Goal: Task Accomplishment & Management: Use online tool/utility

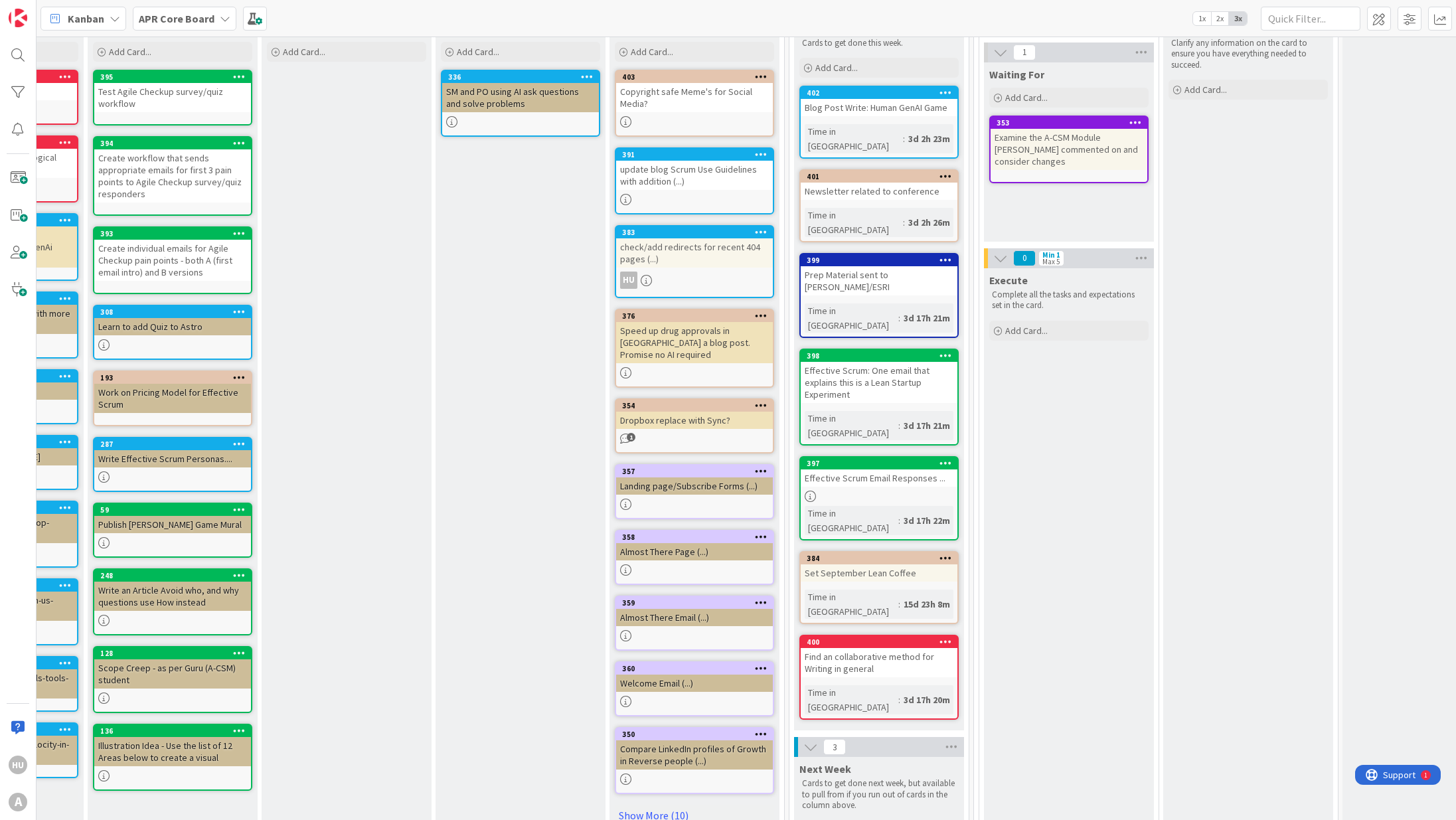
scroll to position [88, 307]
click at [693, 270] on link "383 check/add redirects for recent 404 pages (...) HU" at bounding box center [695, 262] width 160 height 73
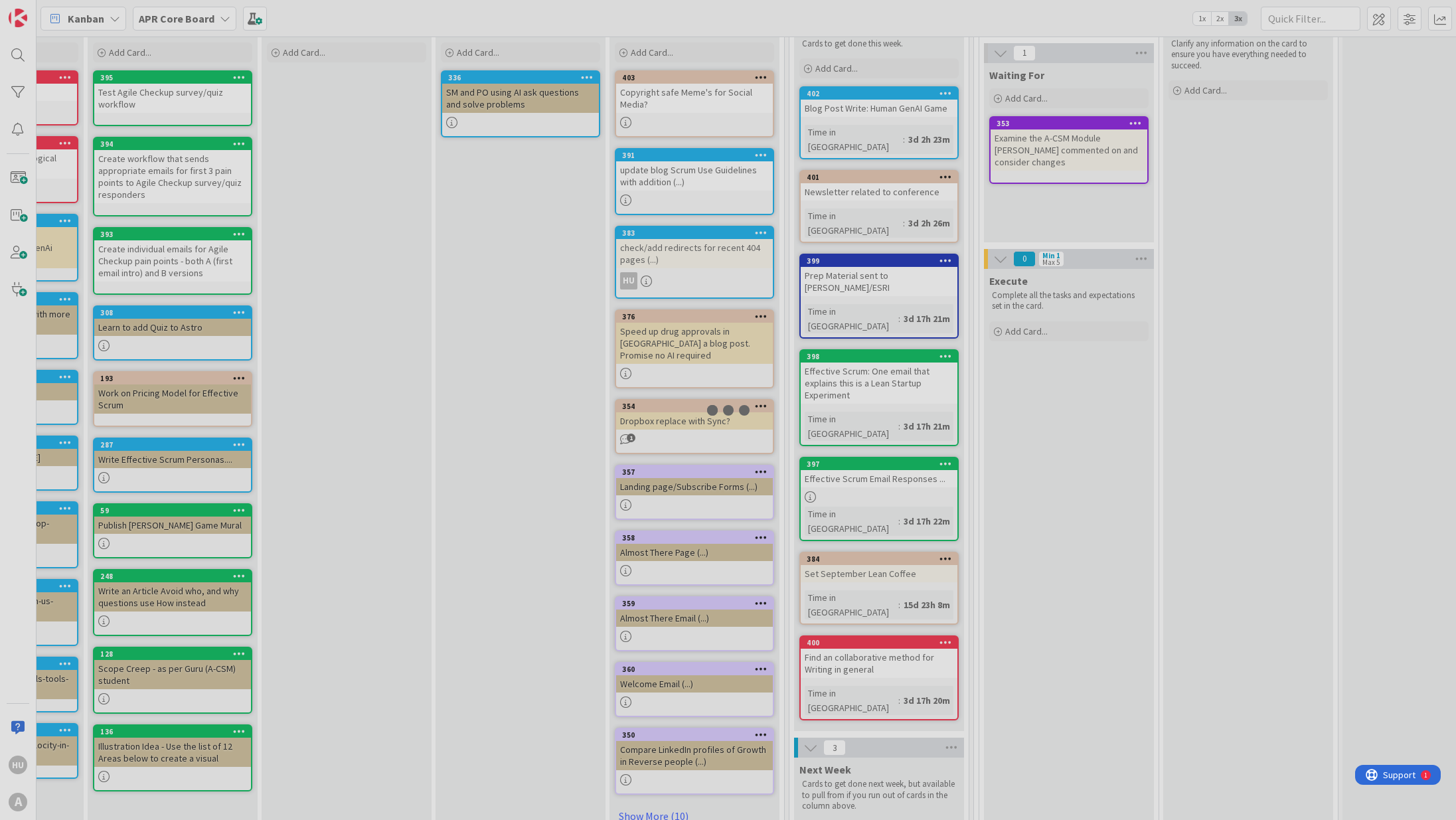
click at [693, 270] on div at bounding box center [728, 410] width 1456 height 820
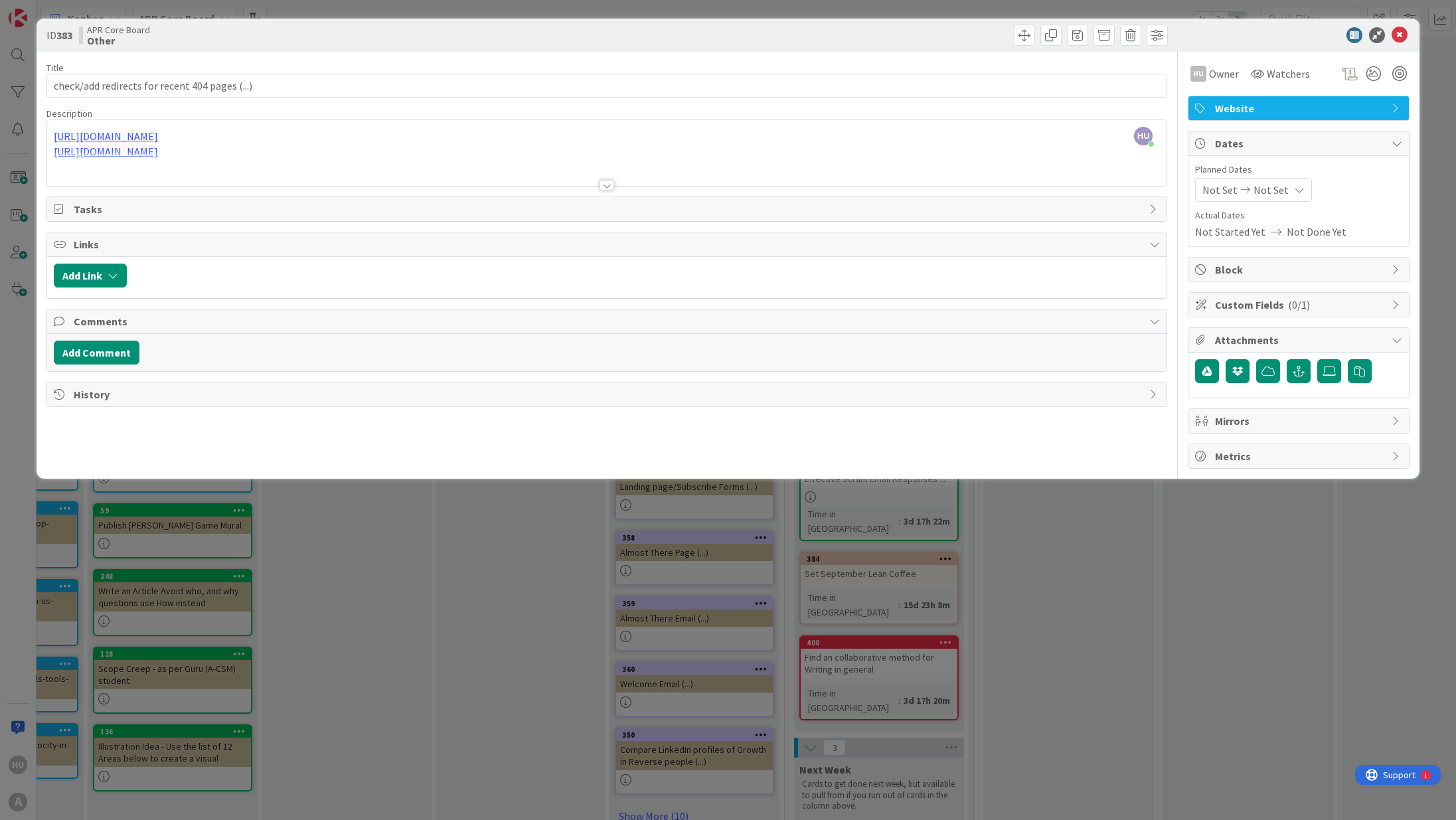
drag, startPoint x: 604, startPoint y: 184, endPoint x: 611, endPoint y: 225, distance: 41.6
click at [611, 225] on div "Title 46 / 128 check/add redirects for recent 404 pages (...) Description [PERS…" at bounding box center [606, 260] width 1120 height 417
click at [611, 187] on div at bounding box center [607, 186] width 14 height 11
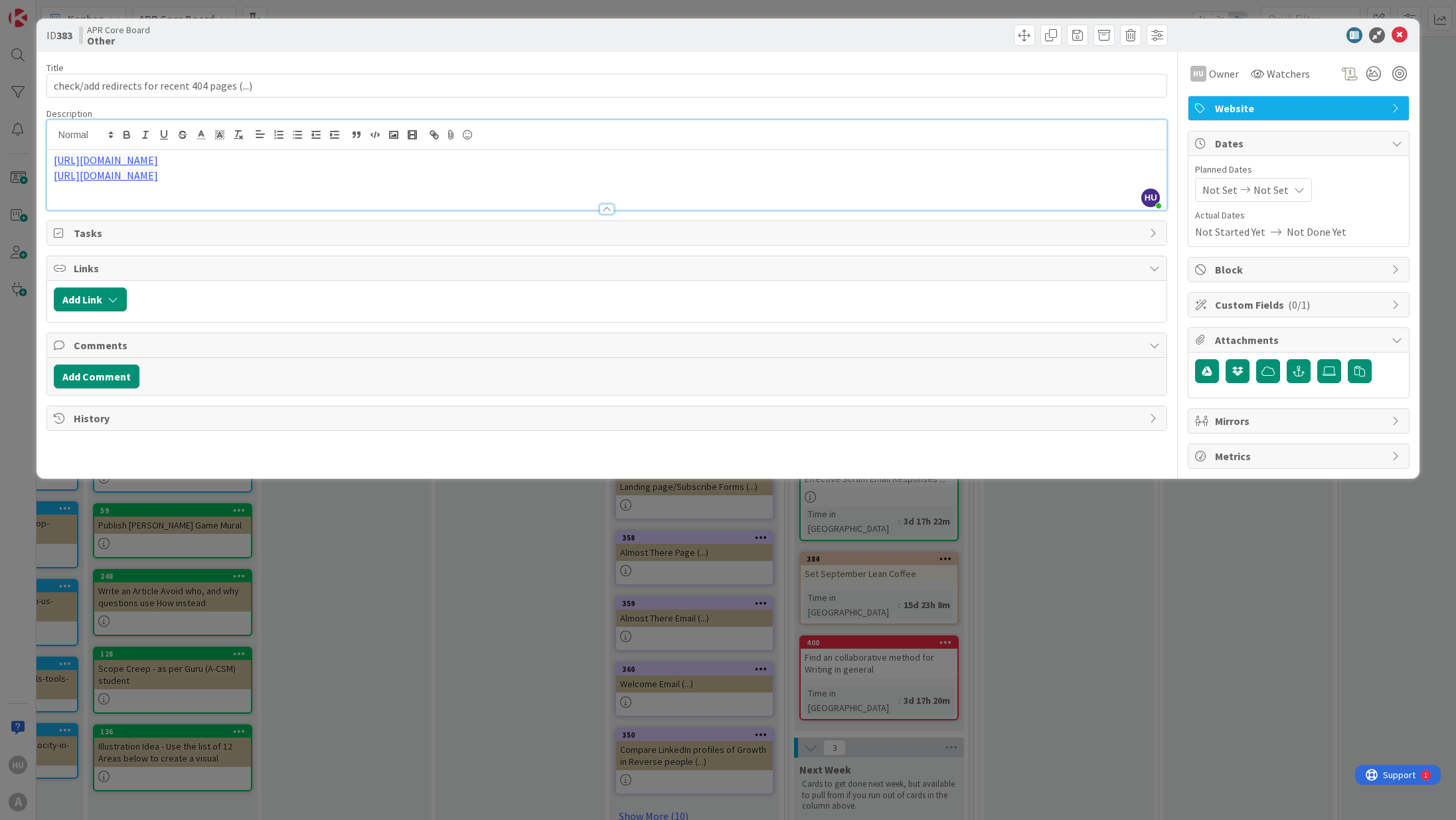
drag, startPoint x: 317, startPoint y: 161, endPoint x: 171, endPoint y: 146, distance: 146.8
click at [171, 146] on div "HU [PERSON_NAME] joined 17 m ago [URL][DOMAIN_NAME] [URL][DOMAIN_NAME]" at bounding box center [607, 165] width 1119 height 89
click at [319, 162] on p "[URL][DOMAIN_NAME]" at bounding box center [606, 160] width 1106 height 15
drag, startPoint x: 196, startPoint y: 164, endPoint x: 270, endPoint y: 164, distance: 74.0
click at [158, 164] on link "[URL][DOMAIN_NAME]" at bounding box center [105, 160] width 104 height 13
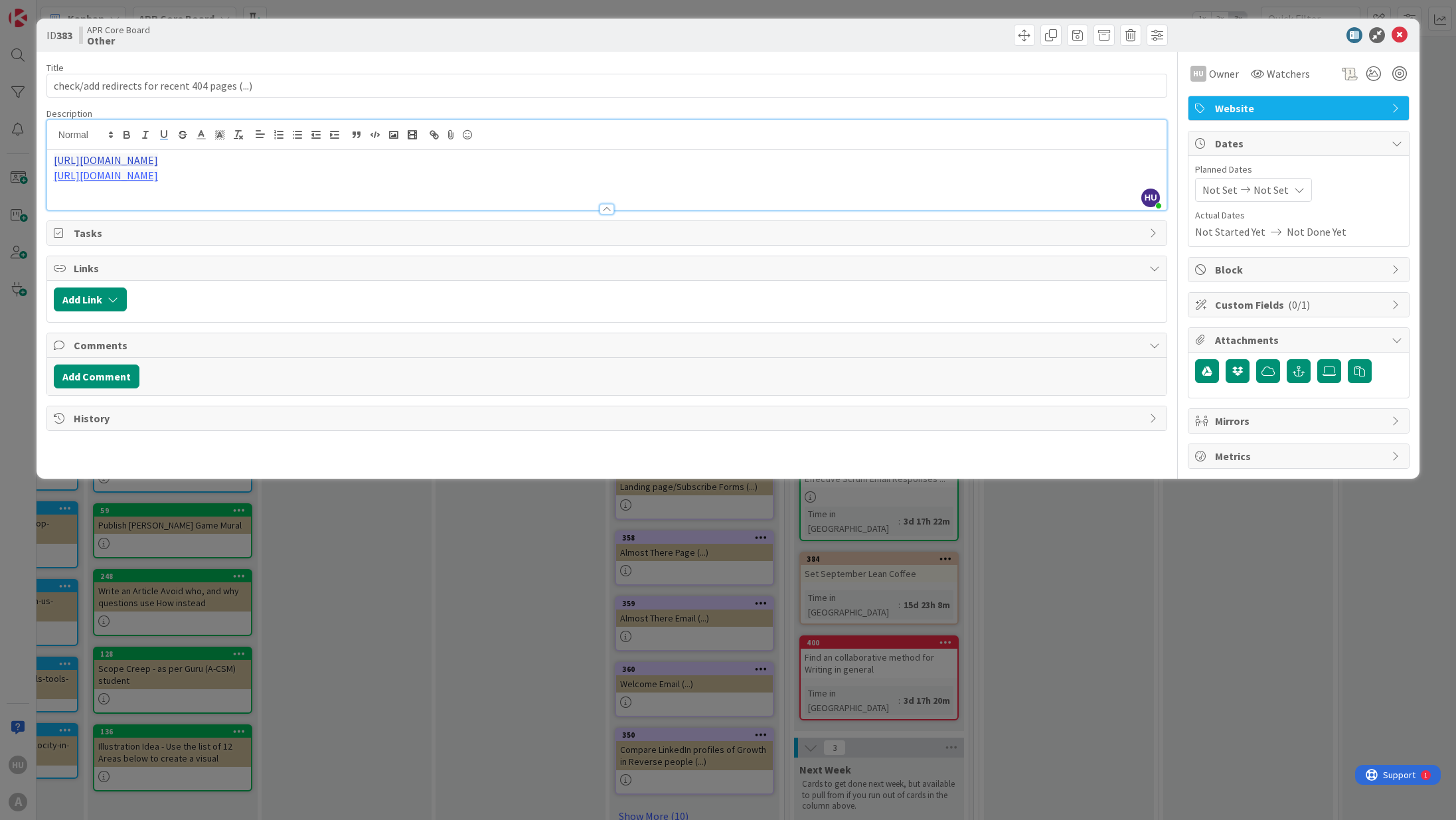
copy link "/is-cspo-worth-it"
drag, startPoint x: 314, startPoint y: 160, endPoint x: 36, endPoint y: 153, distance: 278.1
click at [37, 153] on div "ID 383 APR Core Board Other Title 46 / 128 check/add redirects for recent 404 p…" at bounding box center [728, 248] width 1383 height 460
click at [322, 162] on p "[URL][DOMAIN_NAME]" at bounding box center [606, 160] width 1106 height 15
drag, startPoint x: 333, startPoint y: 162, endPoint x: 170, endPoint y: 157, distance: 163.1
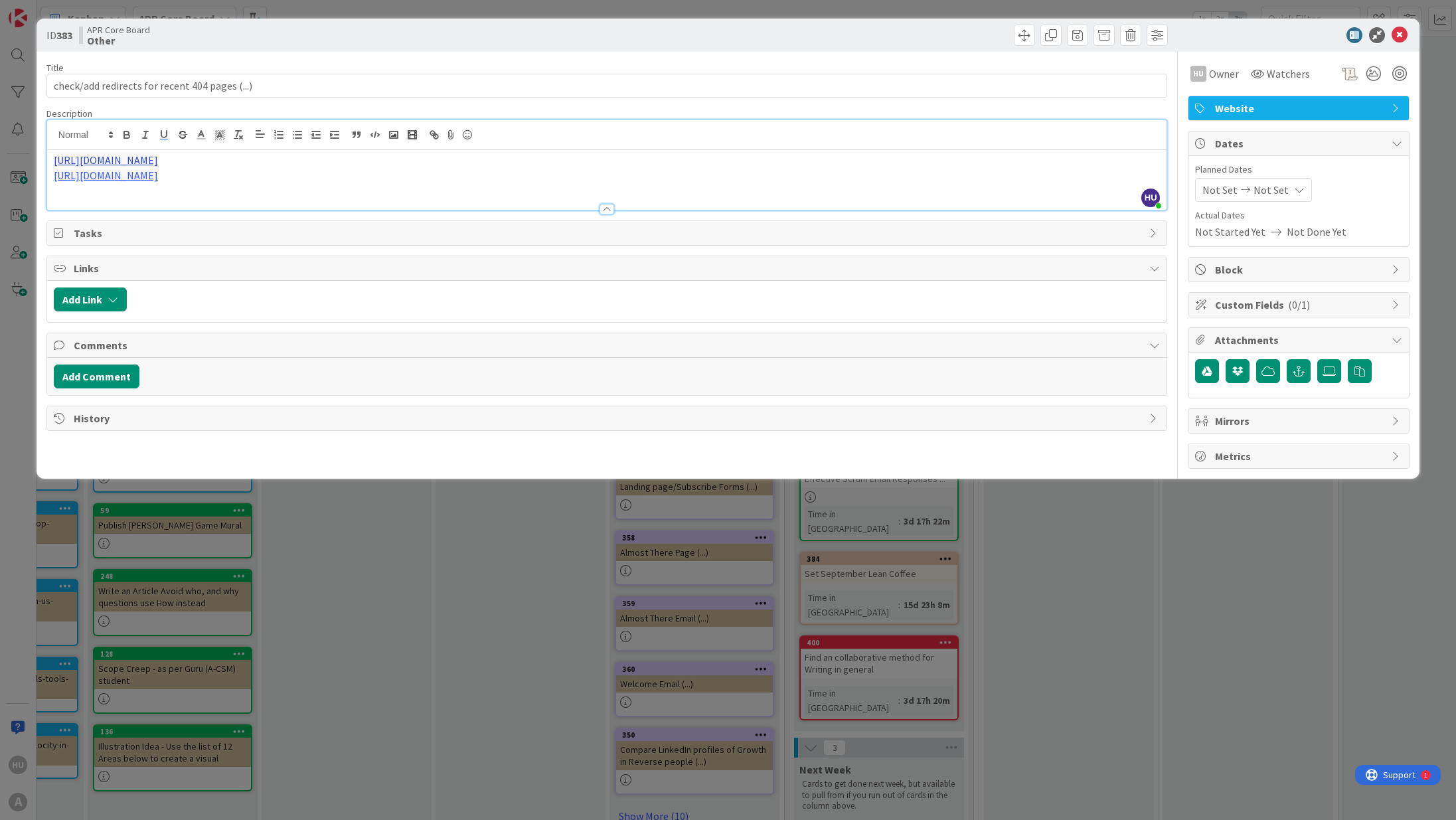
click at [170, 157] on p "[URL][DOMAIN_NAME]" at bounding box center [606, 160] width 1106 height 15
copy link "/blog/is-cspo-worth-it.html"
drag, startPoint x: 506, startPoint y: 174, endPoint x: 309, endPoint y: 178, distance: 197.0
click at [309, 178] on p "[URL][DOMAIN_NAME]" at bounding box center [606, 175] width 1106 height 15
copy link "Rally-2014-Impact-of-Agile-Quantified.pdf"
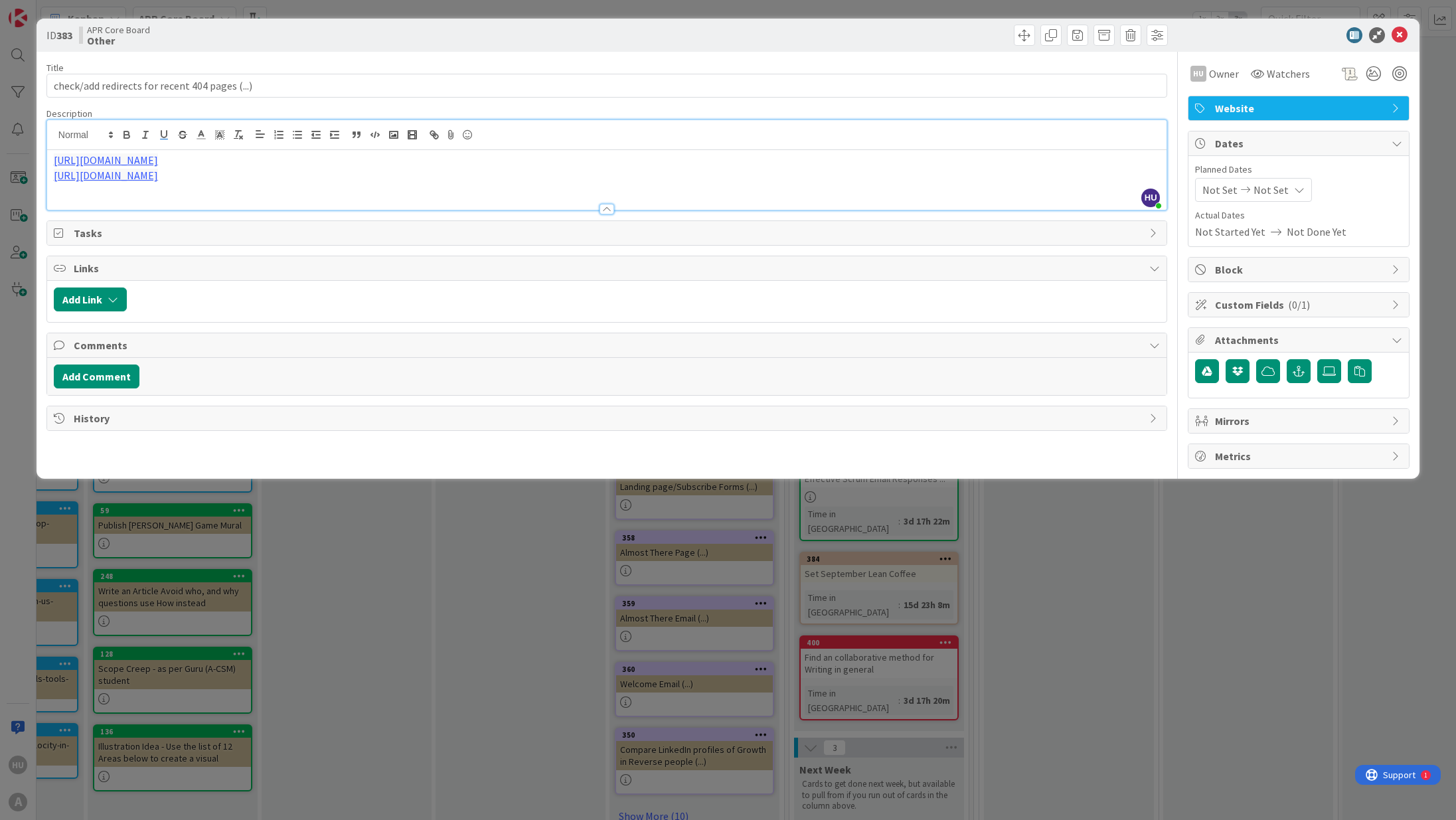
click at [515, 178] on p "[URL][DOMAIN_NAME]" at bounding box center [606, 175] width 1106 height 15
drag, startPoint x: 515, startPoint y: 178, endPoint x: 170, endPoint y: 179, distance: 345.0
click at [170, 179] on p "[URL][DOMAIN_NAME]" at bounding box center [606, 175] width 1106 height 15
copy link "/wp-content/uploads/2015/11/Rally-2014-Impact-of-Agile-Quantified.pdf"
click at [513, 179] on p "[URL][DOMAIN_NAME]" at bounding box center [606, 175] width 1106 height 15
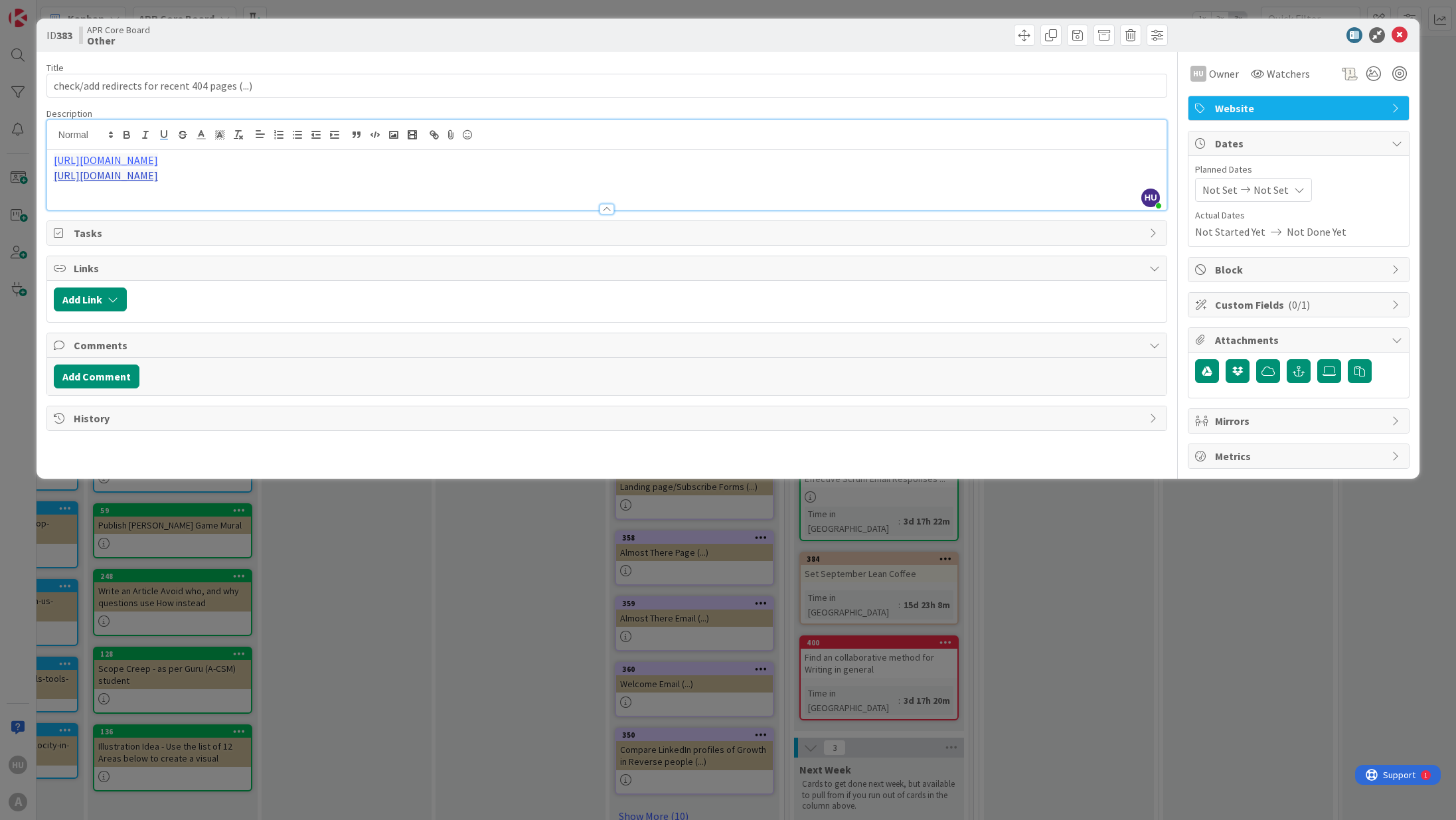
drag, startPoint x: 509, startPoint y: 175, endPoint x: 307, endPoint y: 179, distance: 202.0
click at [307, 179] on p "[URL][DOMAIN_NAME]" at bounding box center [606, 175] width 1106 height 15
click at [536, 175] on p "[URL][DOMAIN_NAME]" at bounding box center [606, 175] width 1106 height 15
drag, startPoint x: 517, startPoint y: 175, endPoint x: 171, endPoint y: 178, distance: 346.0
click at [171, 178] on p "[URL][DOMAIN_NAME]" at bounding box center [606, 175] width 1106 height 15
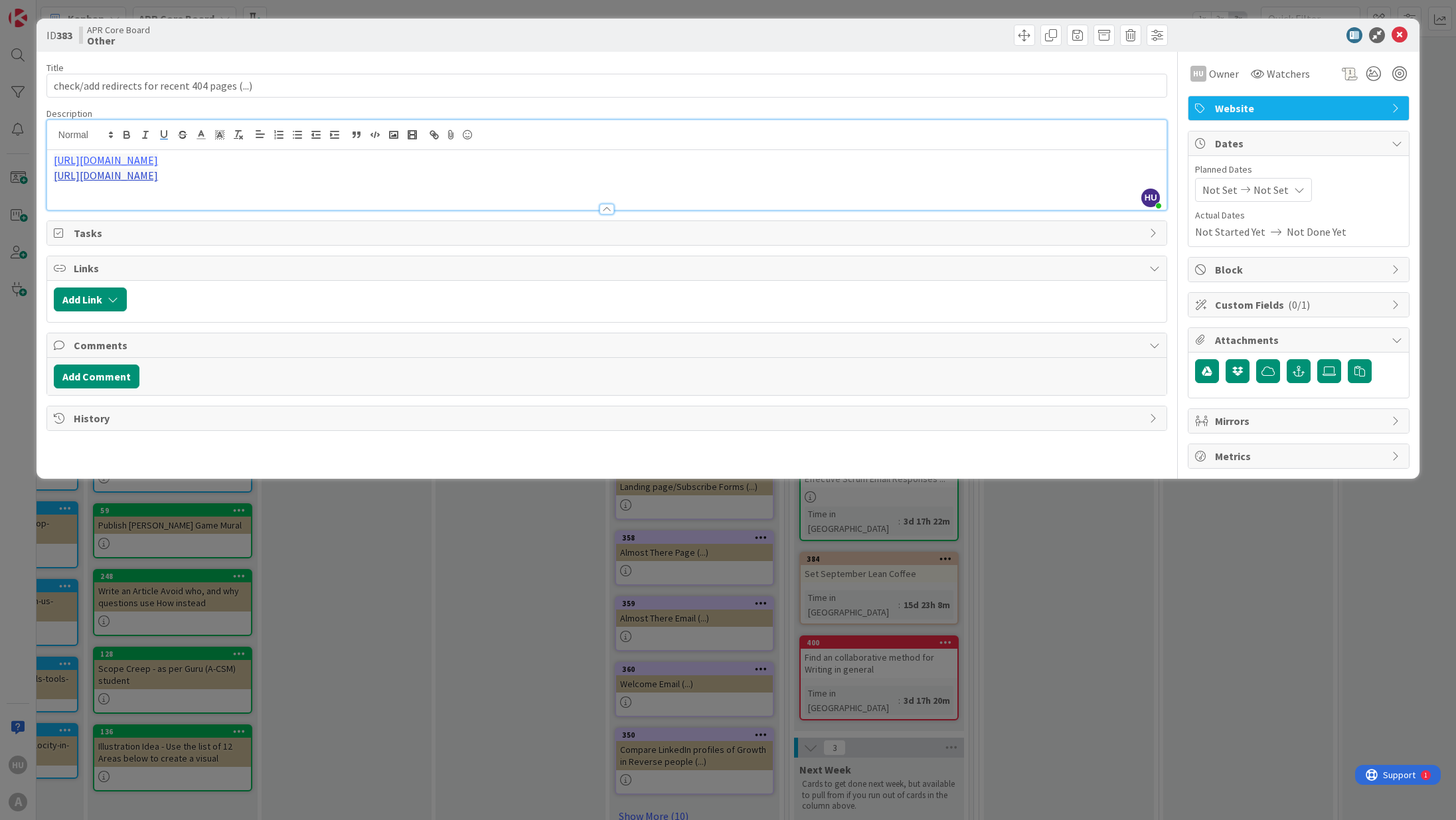
copy link "/wp-content/uploads/2015/11/Rally-2014-Impact-of-Agile-Quantified.pdf"
click at [375, 153] on p "[URL][DOMAIN_NAME]" at bounding box center [606, 160] width 1106 height 15
click at [545, 182] on p "[URL][DOMAIN_NAME]" at bounding box center [606, 175] width 1106 height 15
click at [1023, 34] on span at bounding box center [1025, 36] width 21 height 21
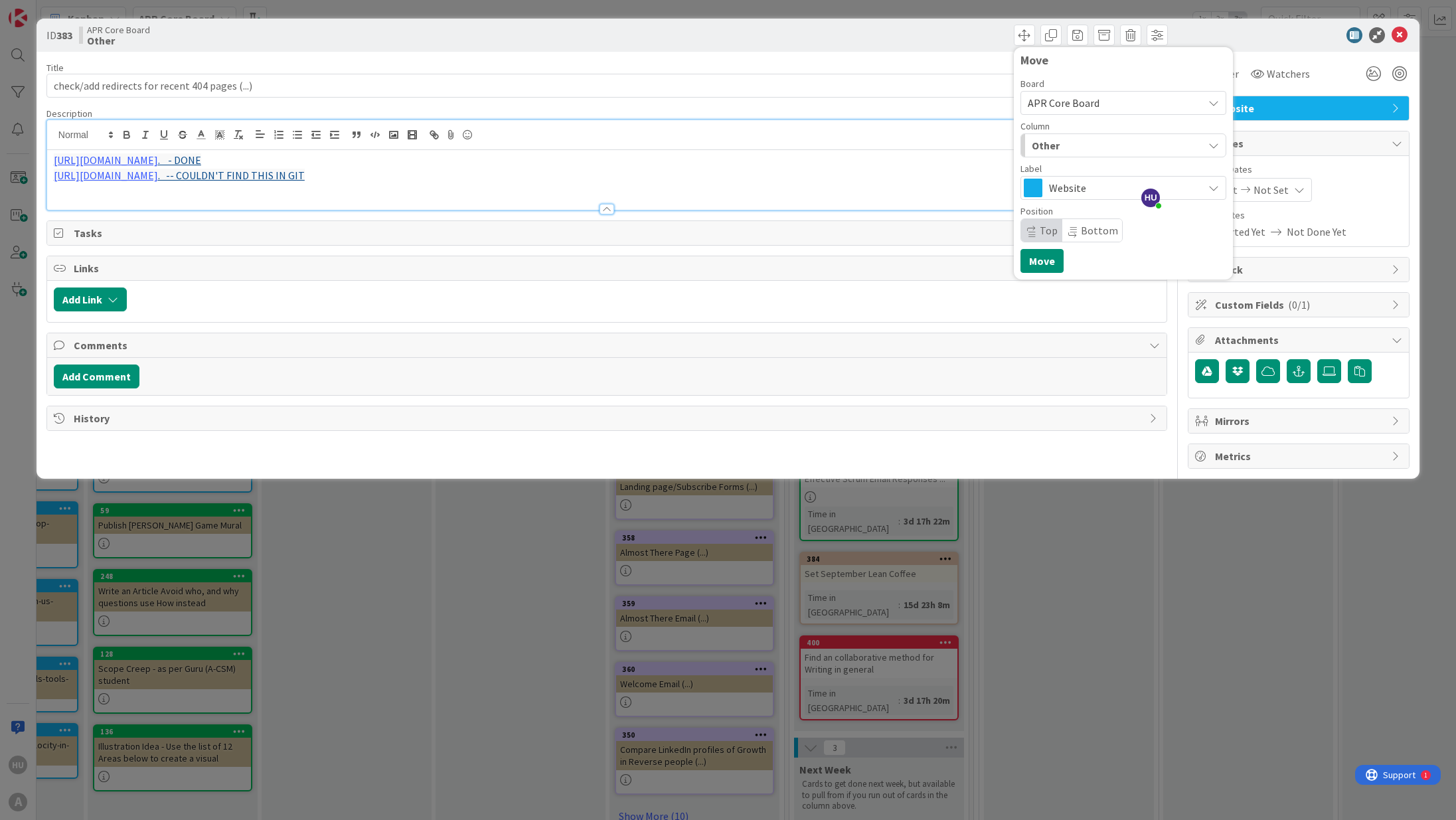
click at [1079, 153] on div "Other" at bounding box center [1116, 145] width 175 height 21
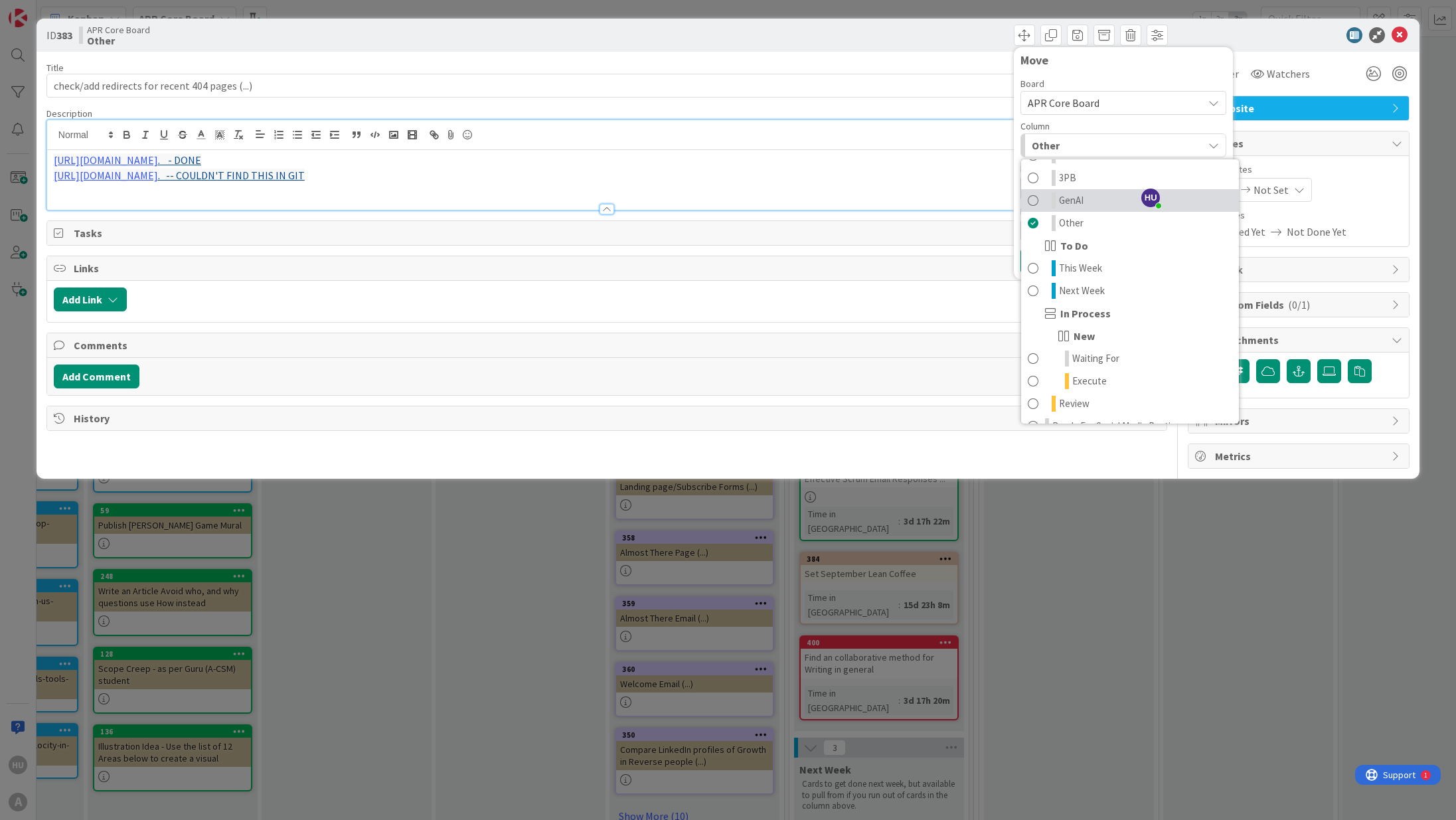
scroll to position [153, 0]
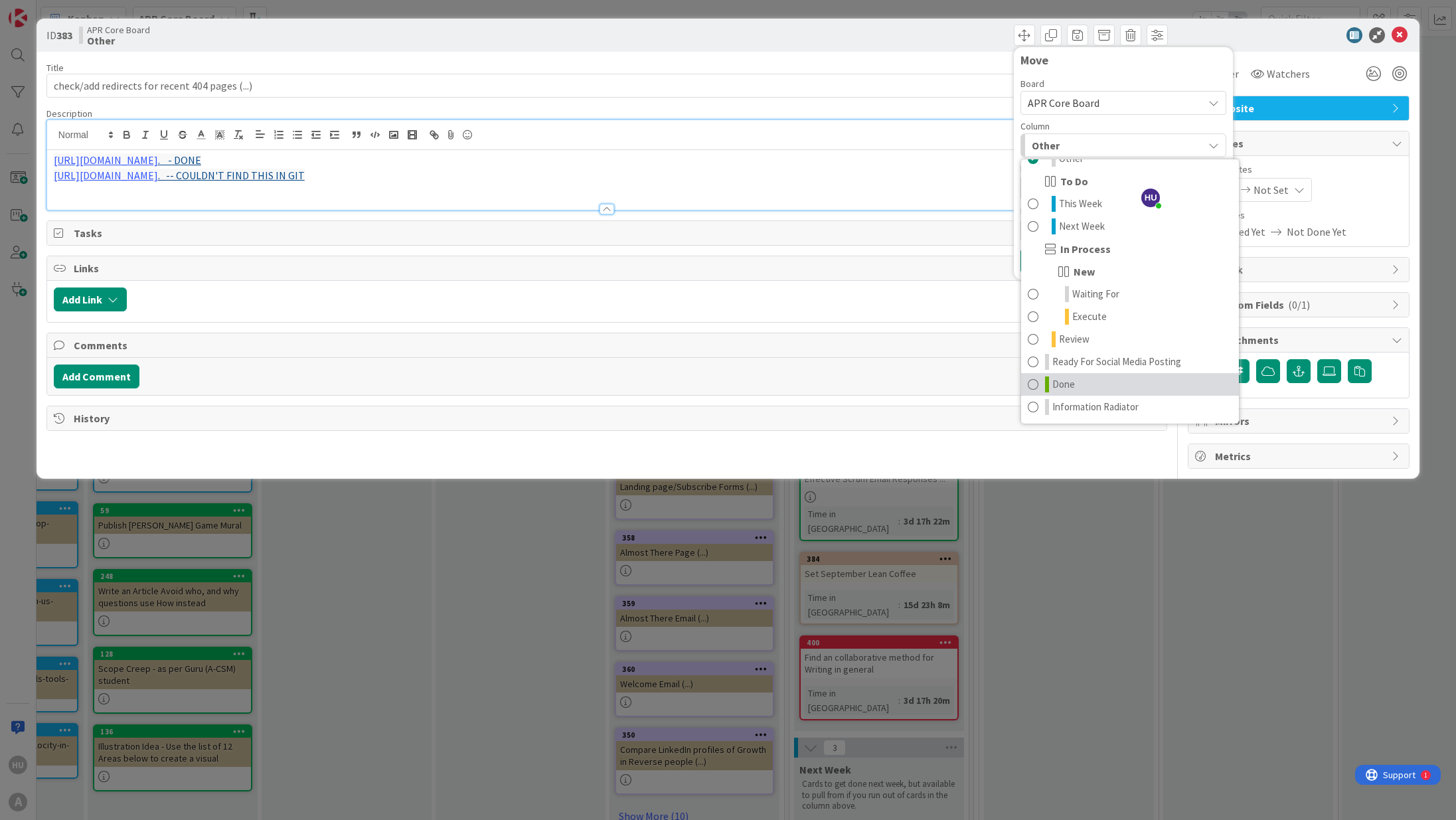
click at [1087, 376] on link "Done" at bounding box center [1130, 384] width 218 height 22
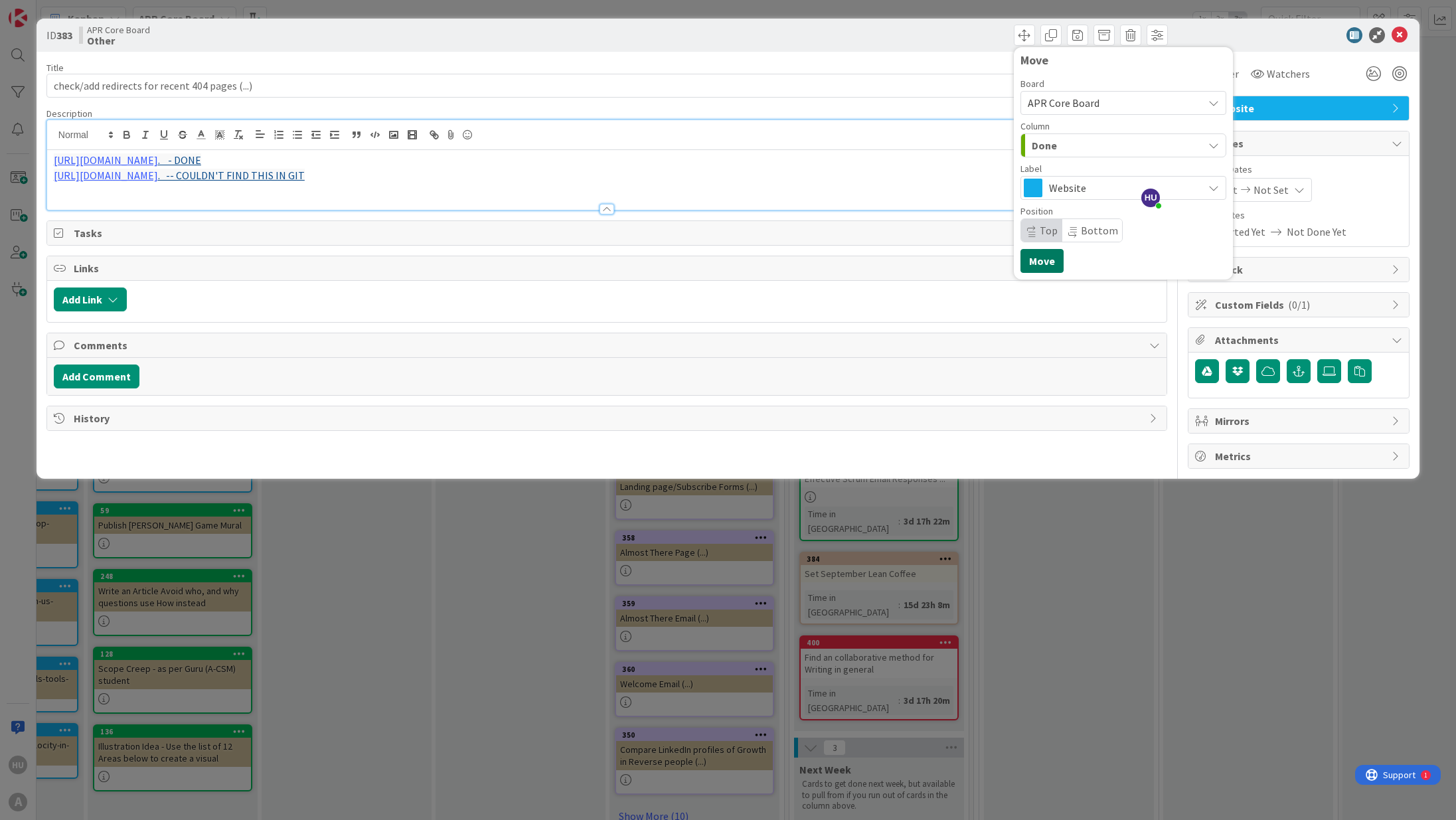
click at [1043, 268] on button "Move" at bounding box center [1042, 261] width 43 height 24
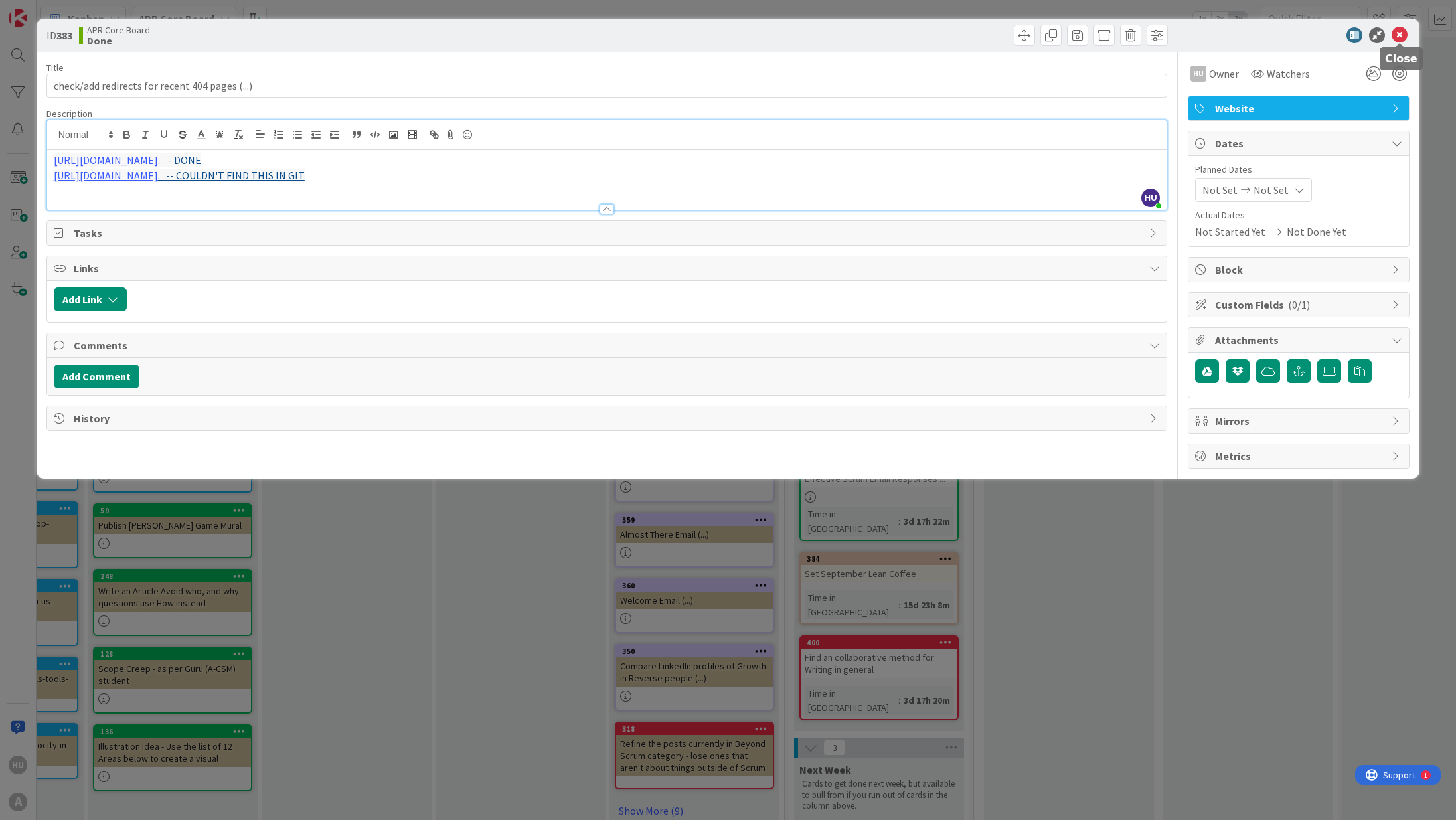
click at [1398, 37] on icon at bounding box center [1400, 35] width 16 height 16
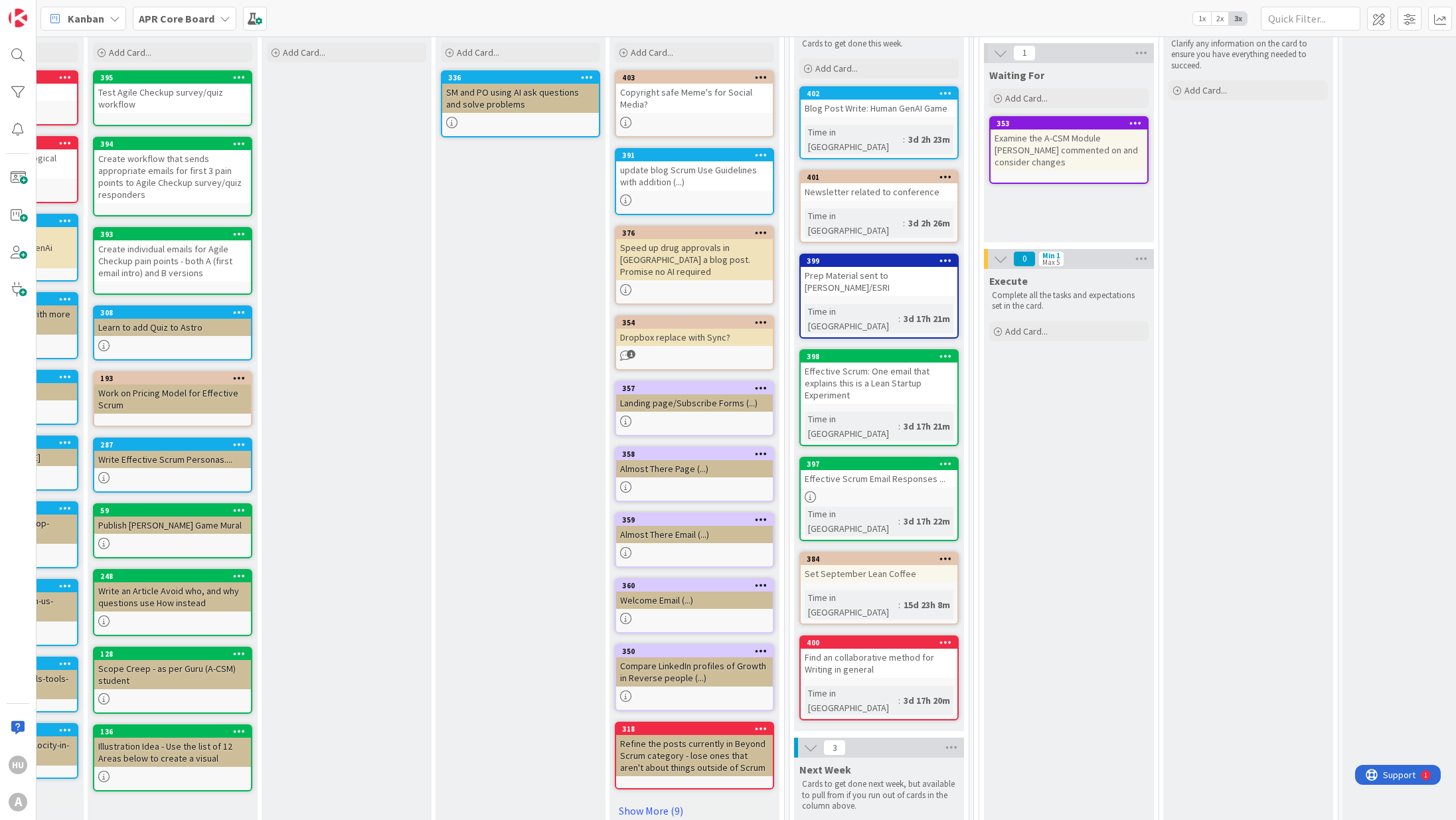
click at [691, 181] on div "update blog Scrum Use Guidelines with addition (...)" at bounding box center [695, 176] width 157 height 29
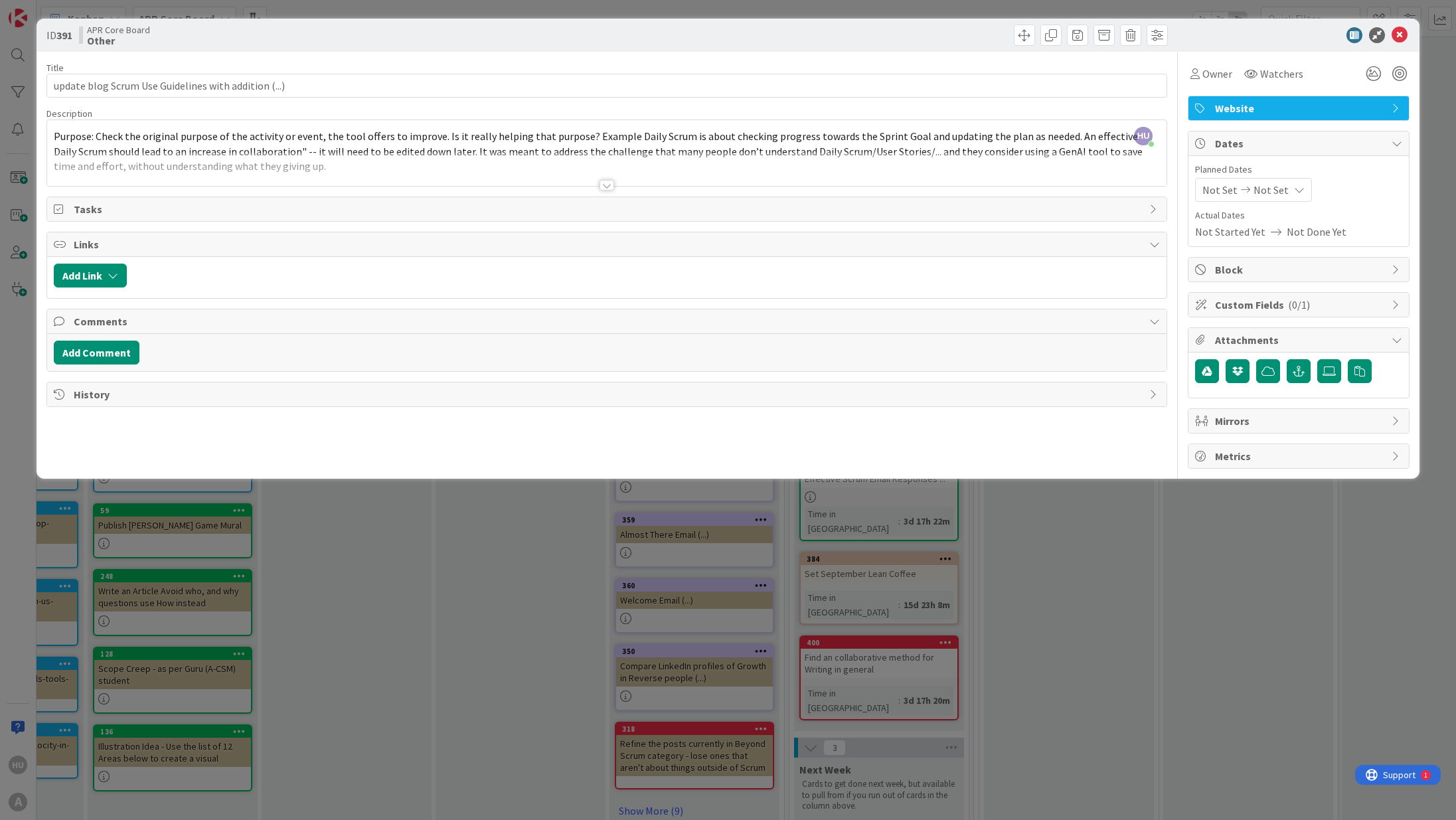
click at [608, 187] on div at bounding box center [607, 186] width 14 height 11
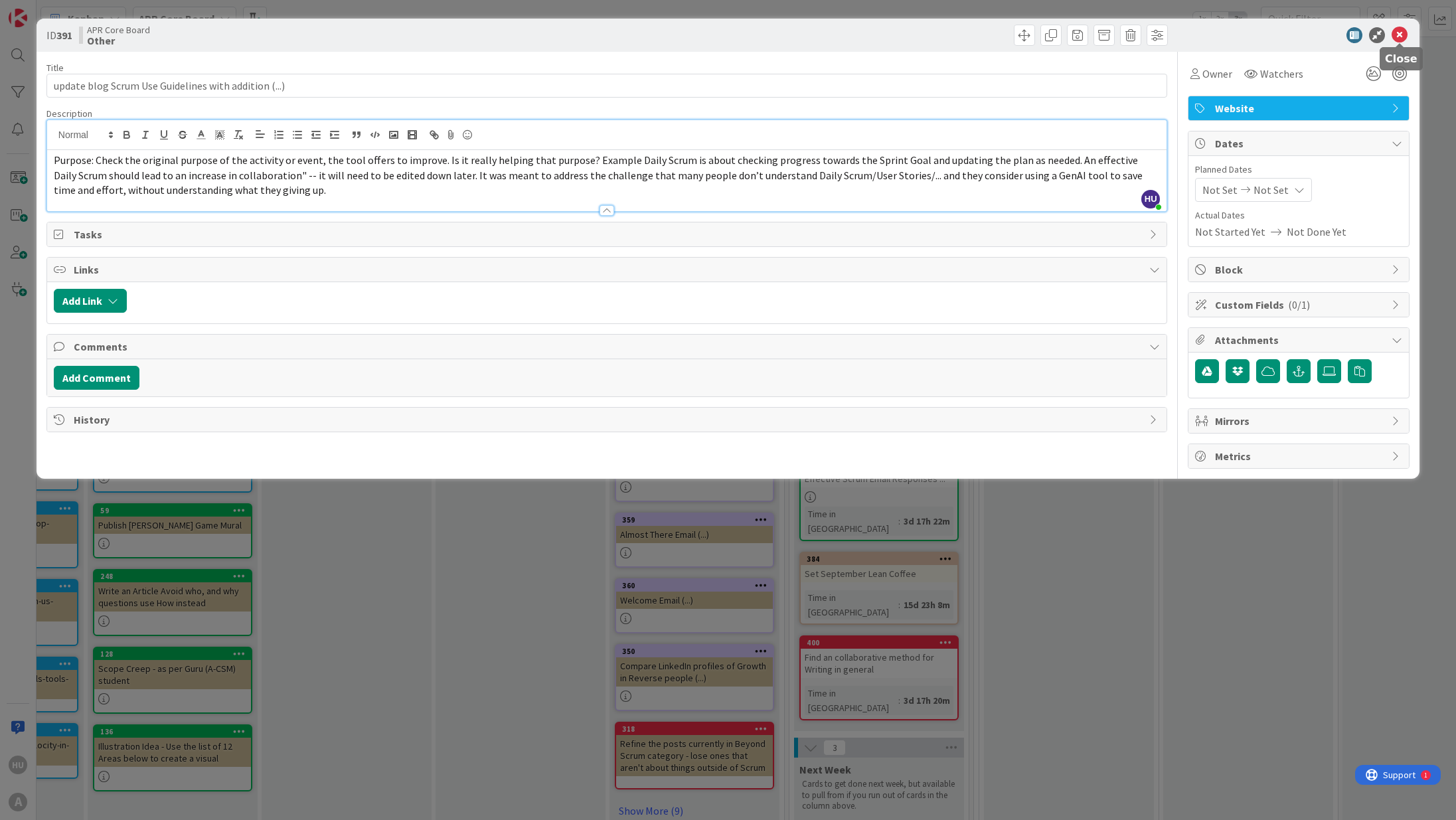
click at [1394, 35] on icon at bounding box center [1400, 35] width 16 height 16
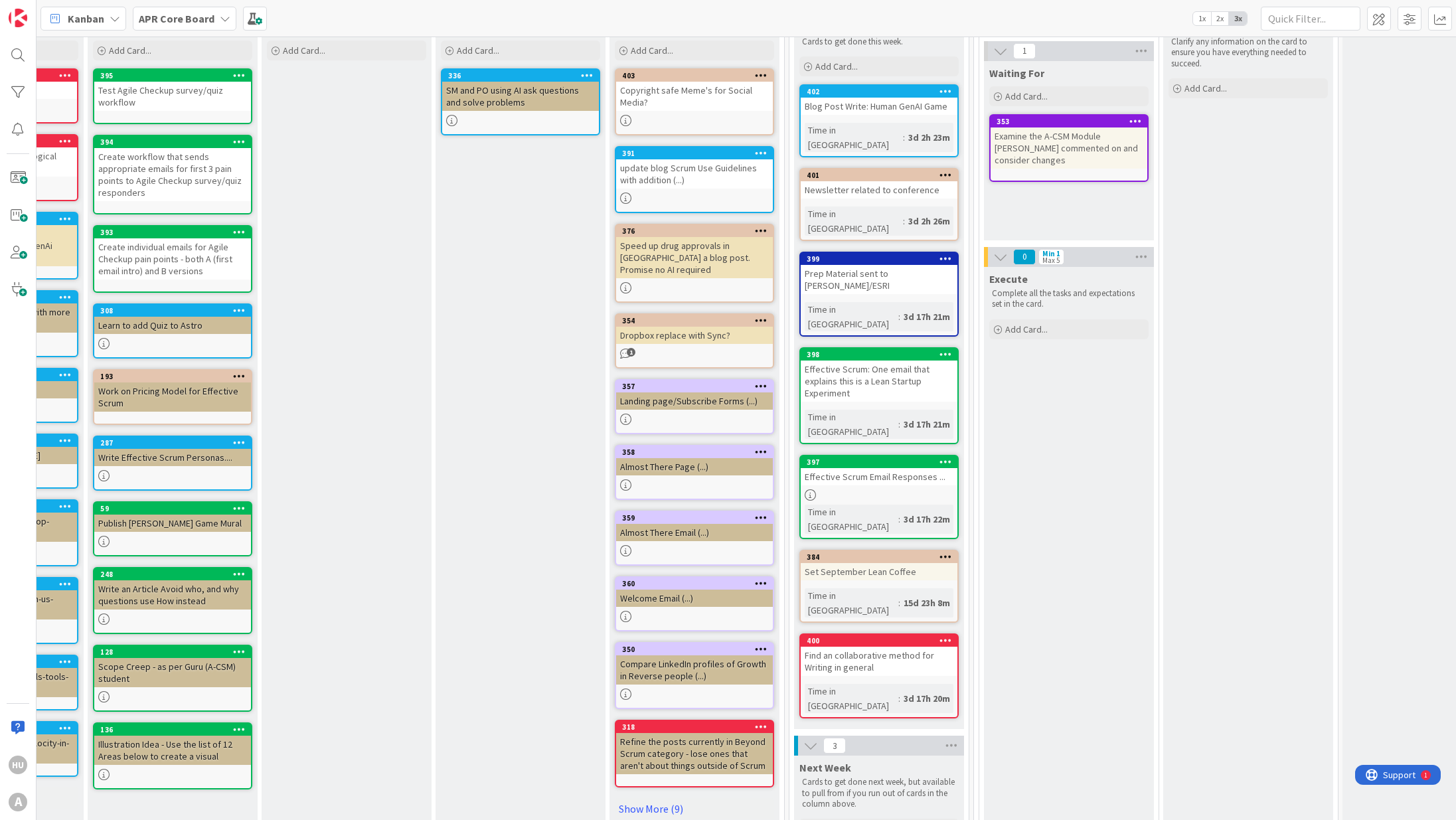
scroll to position [0, 307]
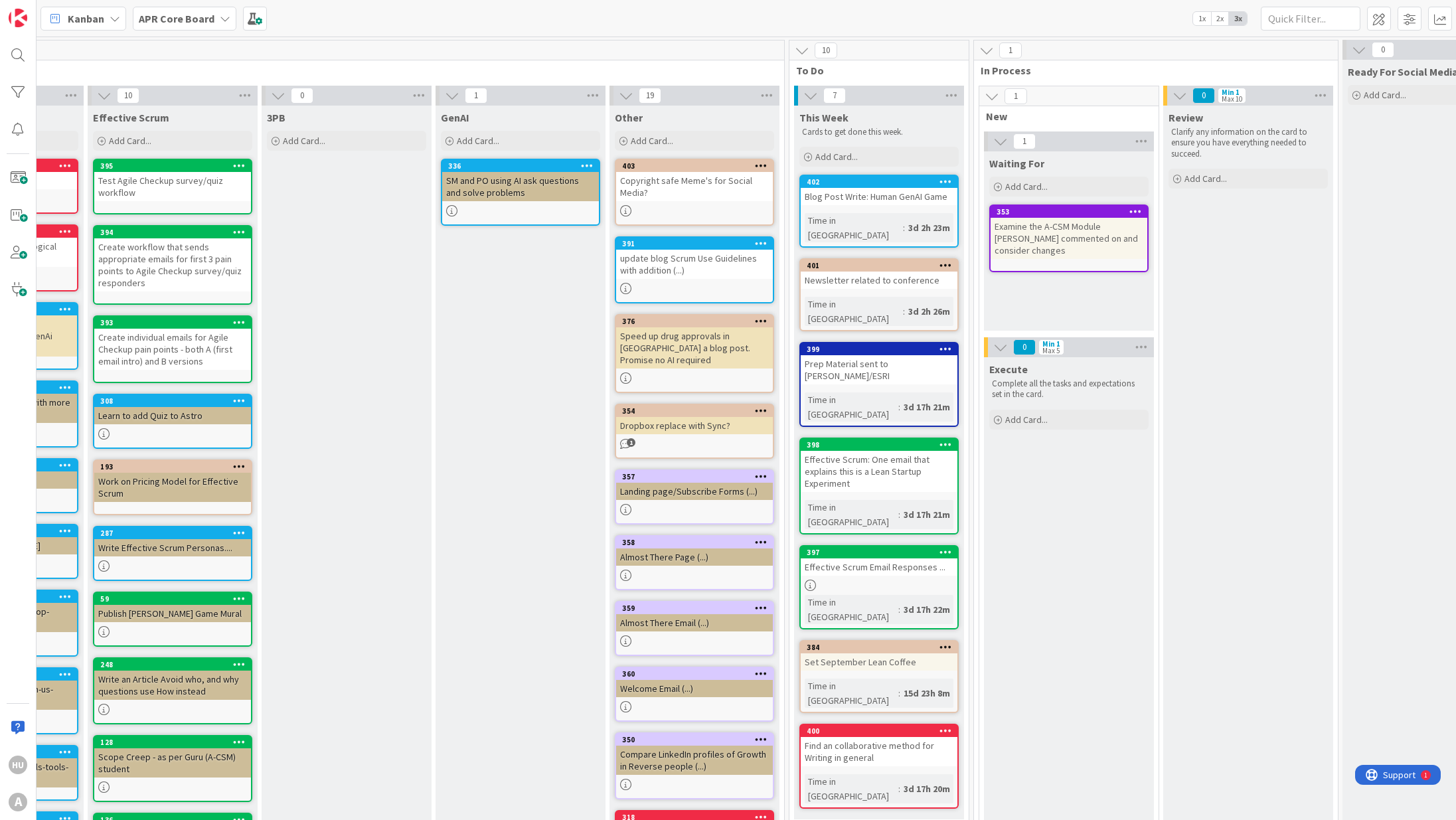
click at [867, 451] on div "Effective Scrum: One email that explains this is a Lean Startup Experiment" at bounding box center [879, 471] width 157 height 41
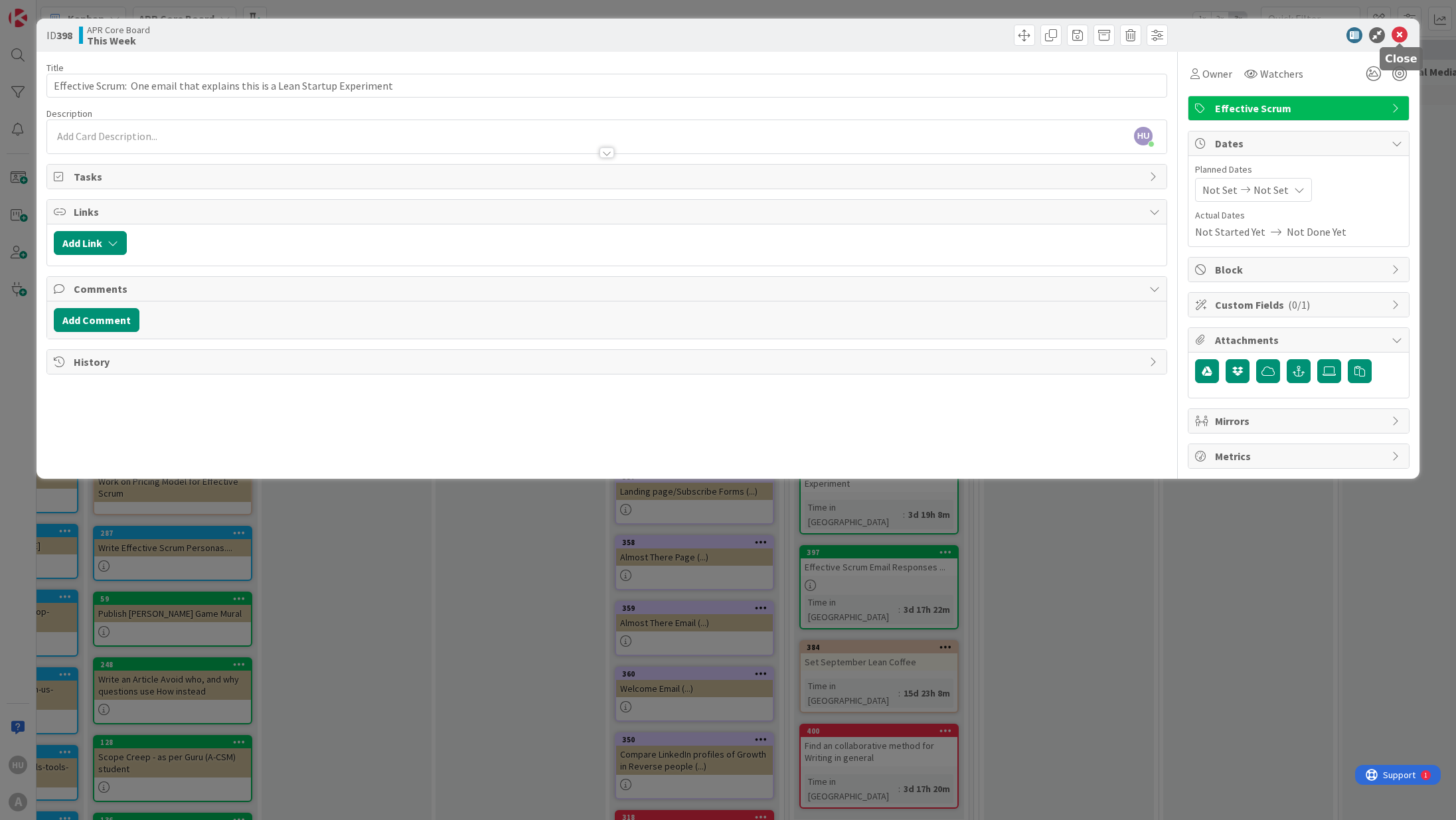
click at [1400, 37] on icon at bounding box center [1400, 35] width 16 height 16
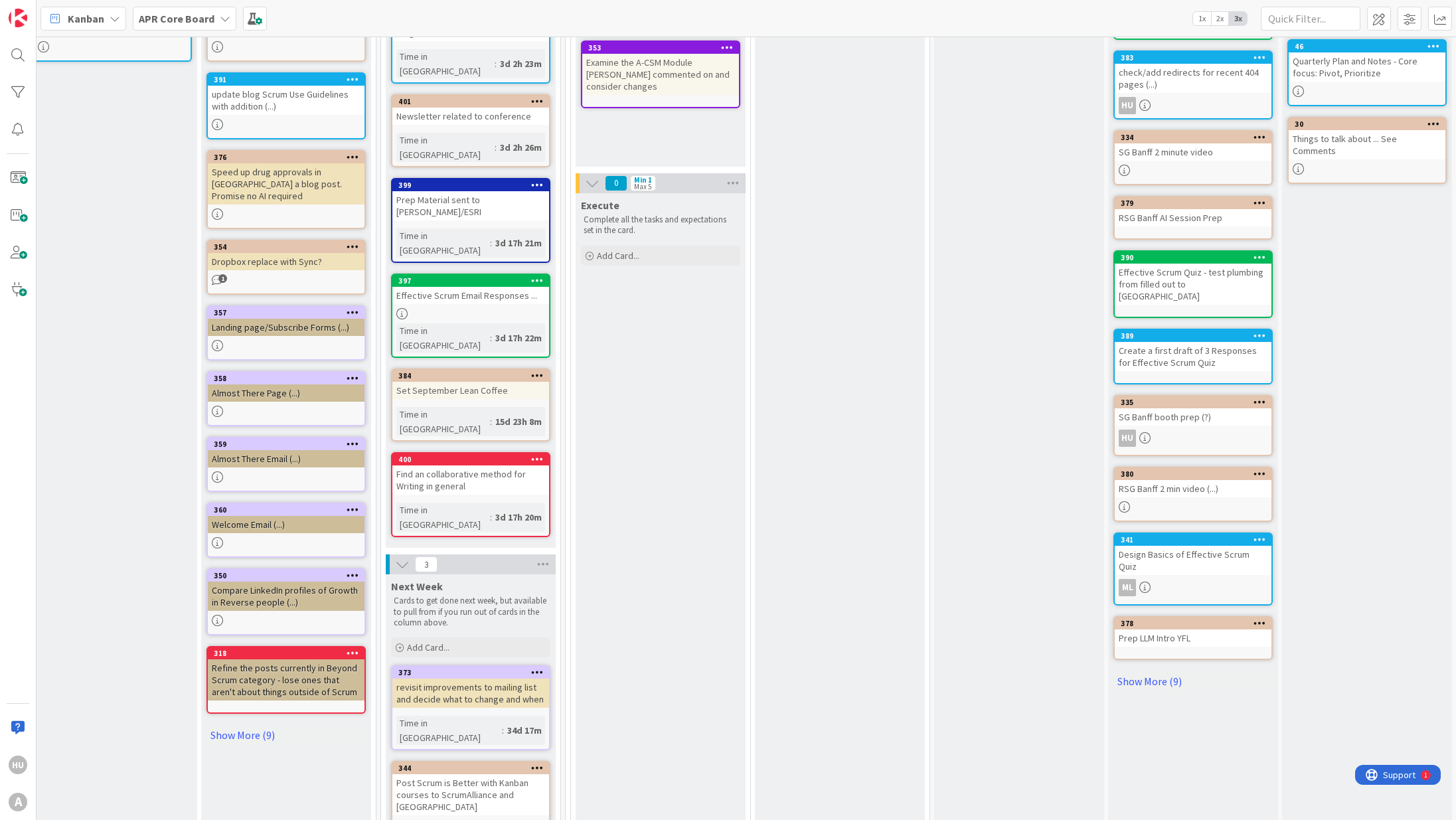
scroll to position [178, 715]
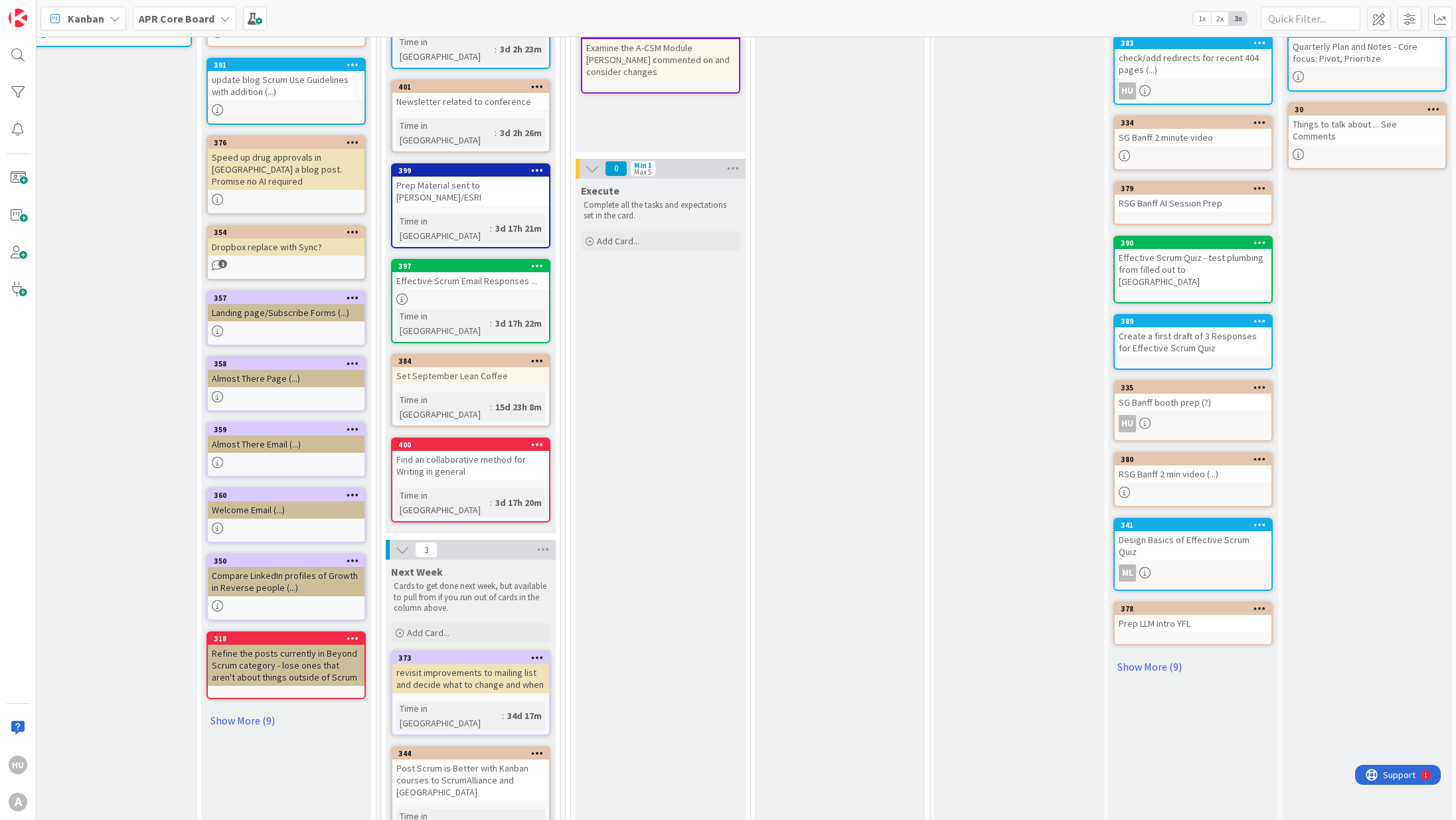
drag, startPoint x: 611, startPoint y: 425, endPoint x: 1421, endPoint y: 230, distance: 833.1
